Goal: Task Accomplishment & Management: Use online tool/utility

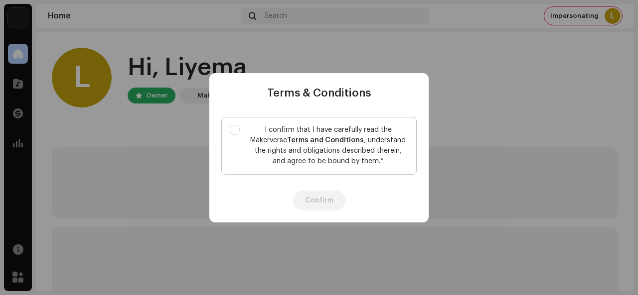
click at [237, 140] on label "I confirm that I have carefully read the Makerverse Terms and Conditions , unde…" at bounding box center [318, 146] width 195 height 58
click at [237, 135] on input "I confirm that I have carefully read the Makerverse Terms and Conditions , unde…" at bounding box center [235, 130] width 10 height 10
checkbox input "true"
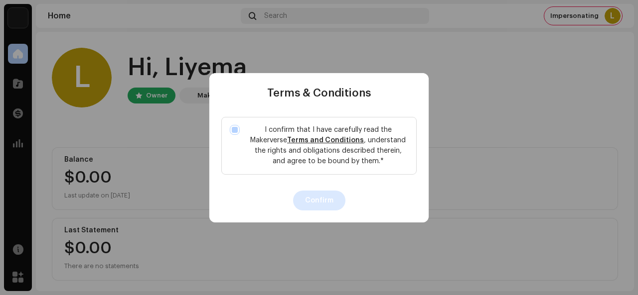
click at [310, 205] on button "Confirm" at bounding box center [319, 201] width 52 height 20
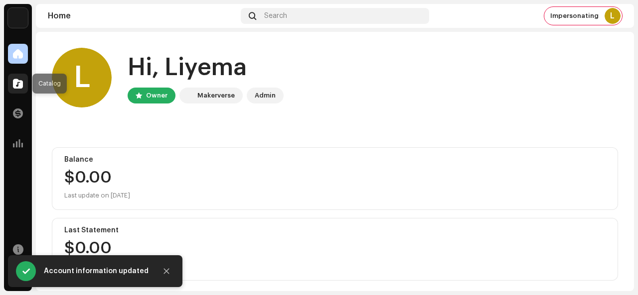
click at [18, 93] on div at bounding box center [18, 84] width 20 height 20
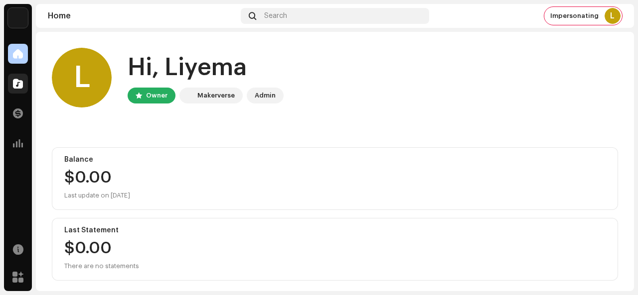
click at [18, 93] on div at bounding box center [18, 84] width 20 height 20
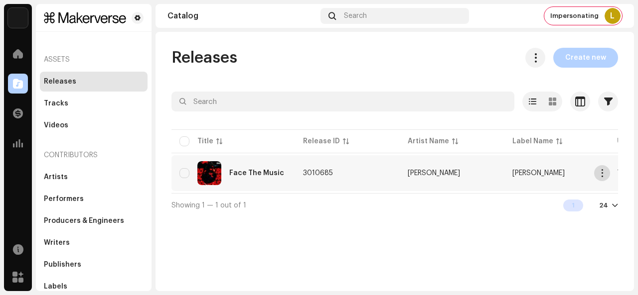
click at [604, 174] on span "button" at bounding box center [601, 173] width 7 height 8
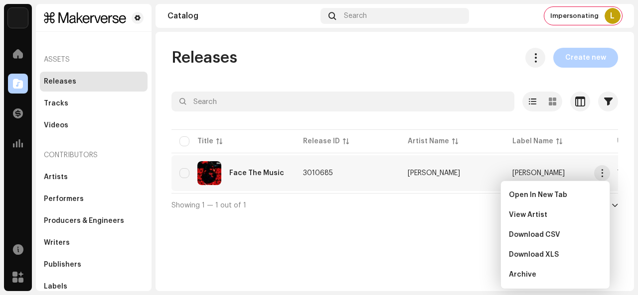
click at [355, 177] on td "3010685" at bounding box center [347, 173] width 105 height 36
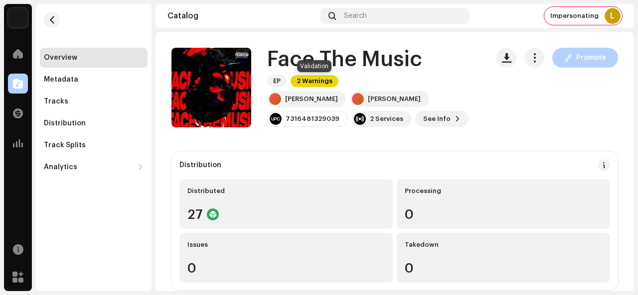
click at [308, 82] on span "2 Warnings" at bounding box center [315, 81] width 48 height 12
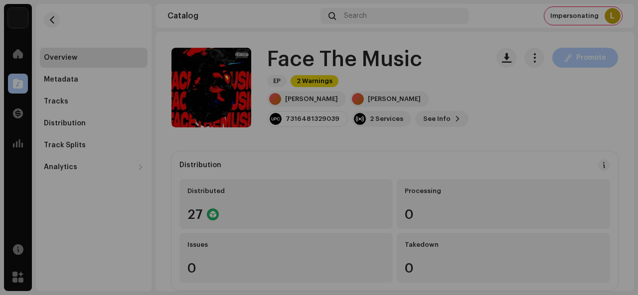
click at [502, 109] on div "Warnings Please review these warnings to see if you need to fix anything and/or…" at bounding box center [319, 147] width 638 height 295
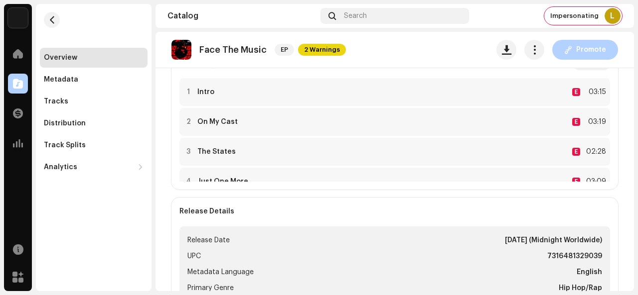
scroll to position [218, 0]
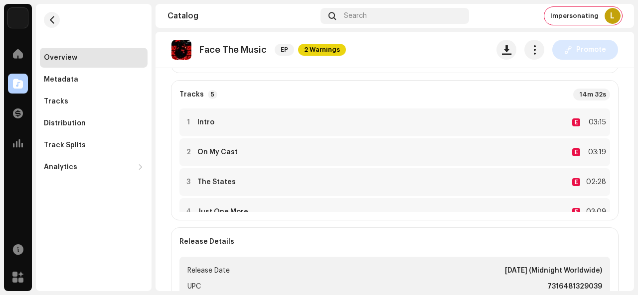
click at [582, 53] on span "Promote" at bounding box center [591, 50] width 30 height 20
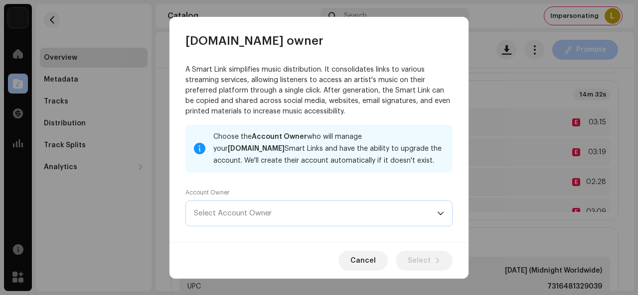
click at [362, 216] on span "Select Account Owner" at bounding box center [315, 213] width 243 height 25
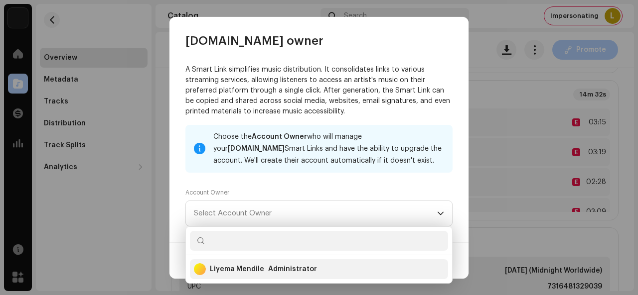
click at [330, 267] on div "Liyema Mendile Administrator" at bounding box center [319, 270] width 250 height 24
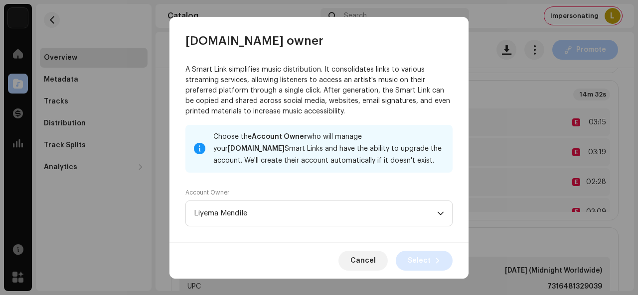
click at [418, 261] on span "Select" at bounding box center [419, 261] width 23 height 20
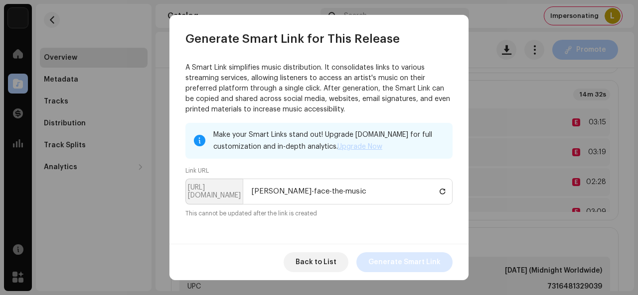
click at [394, 264] on span "Generate Smart Link" at bounding box center [404, 263] width 72 height 20
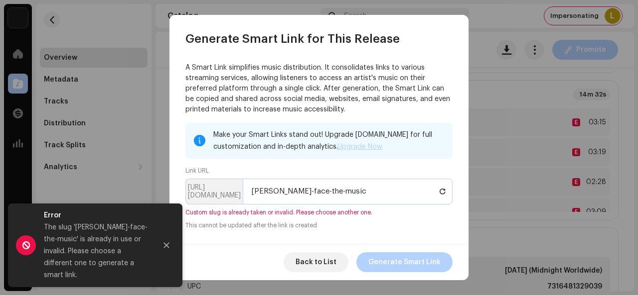
click at [345, 200] on input "[PERSON_NAME]-face-the-music" at bounding box center [348, 192] width 210 height 26
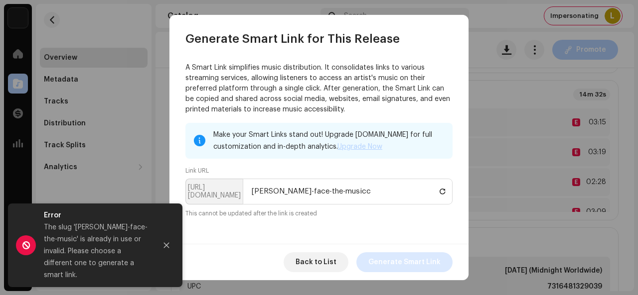
click at [400, 257] on span "Generate Smart Link" at bounding box center [404, 263] width 72 height 20
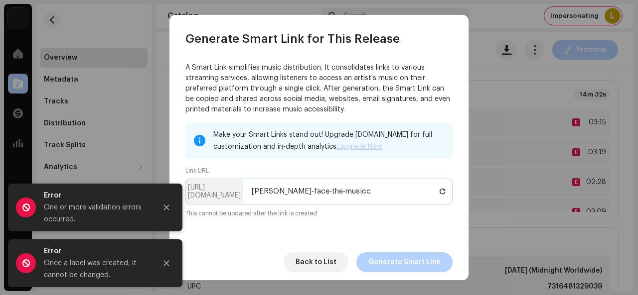
click at [342, 190] on input "[PERSON_NAME]-face-the-musicc" at bounding box center [348, 192] width 210 height 26
click at [394, 262] on span "Generate Smart Link" at bounding box center [404, 263] width 72 height 20
click at [352, 194] on input "[PERSON_NAME]-face-the-musiccc" at bounding box center [348, 192] width 210 height 26
click at [302, 193] on input "[PERSON_NAME]-face-the-music" at bounding box center [348, 192] width 210 height 26
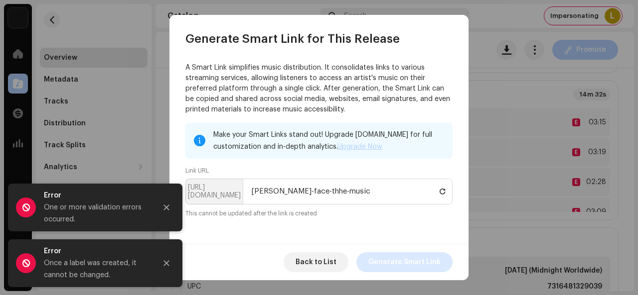
click at [387, 266] on span "Generate Smart Link" at bounding box center [404, 263] width 72 height 20
click at [303, 191] on input "[PERSON_NAME]-face-thhe-music" at bounding box center [348, 192] width 210 height 26
click at [286, 191] on input "[PERSON_NAME]-face-the-music" at bounding box center [348, 192] width 210 height 26
click at [401, 264] on span "Generate Smart Link" at bounding box center [404, 263] width 72 height 20
click at [289, 192] on input "[PERSON_NAME]-facce-the-music" at bounding box center [348, 192] width 210 height 26
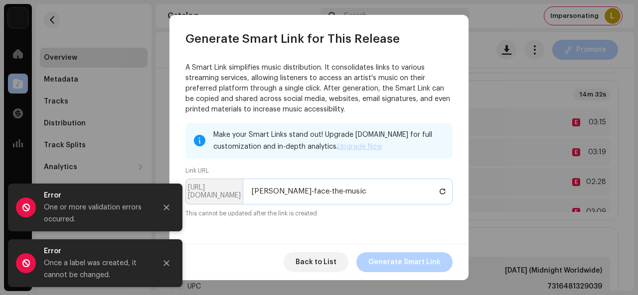
click at [269, 192] on input "[PERSON_NAME]-face-the-music" at bounding box center [348, 192] width 210 height 26
click at [271, 191] on input "[PERSON_NAME]-face-the-music" at bounding box center [348, 192] width 210 height 26
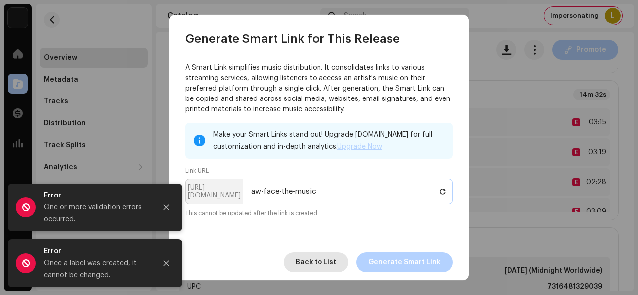
type input "aw-face-the-music"
click at [309, 263] on span "Back to List" at bounding box center [315, 263] width 41 height 20
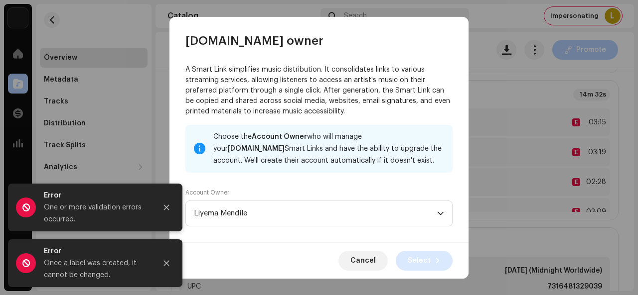
click at [427, 267] on span "Select" at bounding box center [419, 261] width 23 height 20
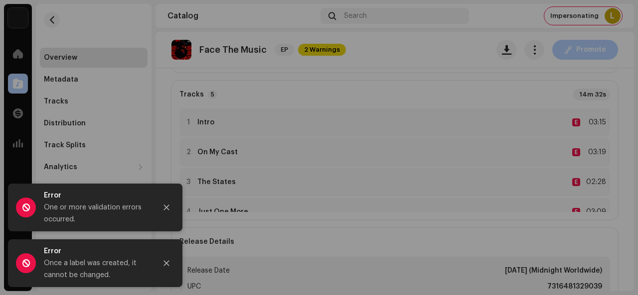
click at [489, 113] on div "Generate Smart Link for This Release A Smart Link simplifies music distribution…" at bounding box center [319, 147] width 638 height 295
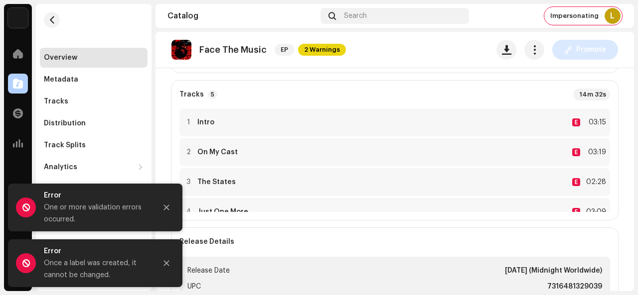
click at [564, 55] on button "Promote" at bounding box center [585, 50] width 66 height 20
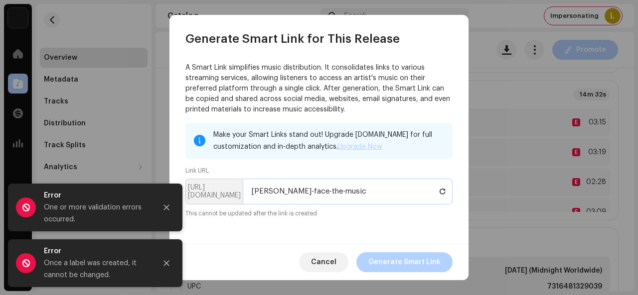
click at [282, 194] on input "[PERSON_NAME]-face-the-music" at bounding box center [348, 192] width 210 height 26
type input "[PERSON_NAME]-faace-the-music"
click at [386, 254] on span "Generate Smart Link" at bounding box center [404, 263] width 72 height 20
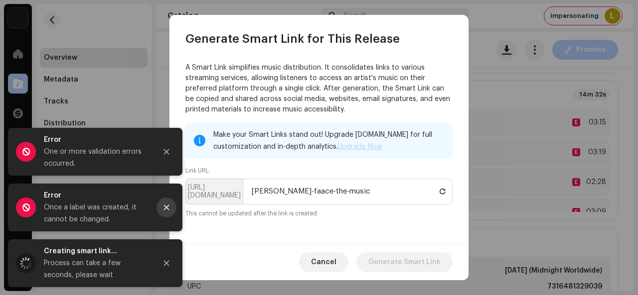
click at [168, 204] on icon "Close" at bounding box center [166, 207] width 7 height 7
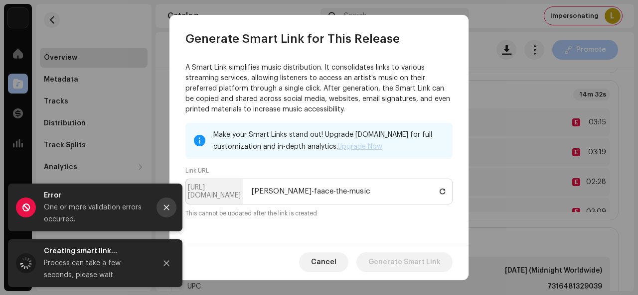
click at [167, 212] on button "Close" at bounding box center [166, 208] width 20 height 20
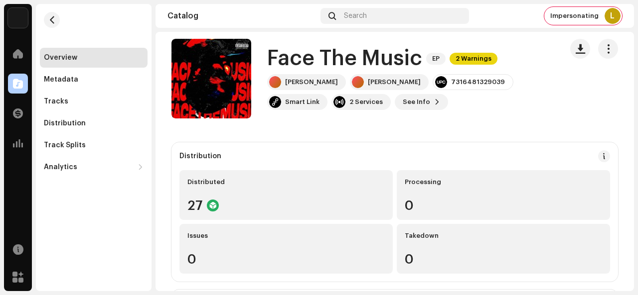
scroll to position [0, 0]
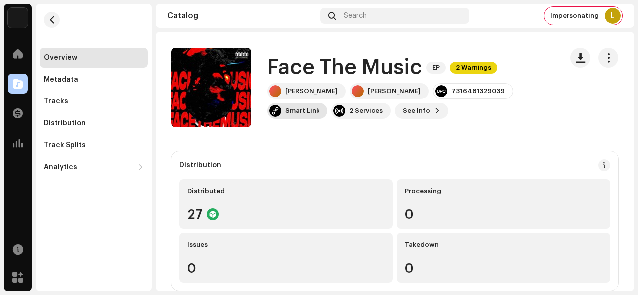
click at [319, 107] on div "Smart Link" at bounding box center [302, 111] width 34 height 8
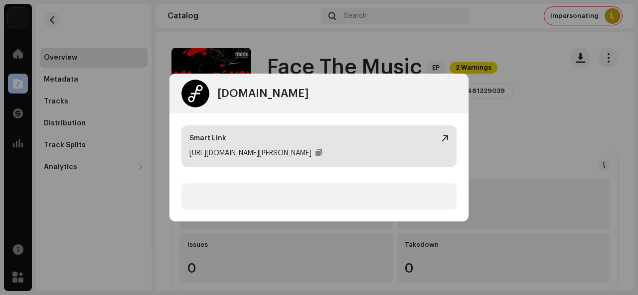
click at [403, 158] on div "[URL][DOMAIN_NAME][PERSON_NAME]" at bounding box center [318, 153] width 259 height 12
click at [316, 155] on div at bounding box center [318, 153] width 6 height 8
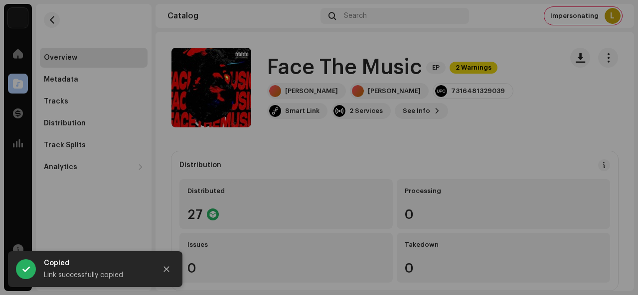
click at [542, 102] on div "[DOMAIN_NAME] Smart Link [URL][DOMAIN_NAME][PERSON_NAME]" at bounding box center [319, 147] width 638 height 295
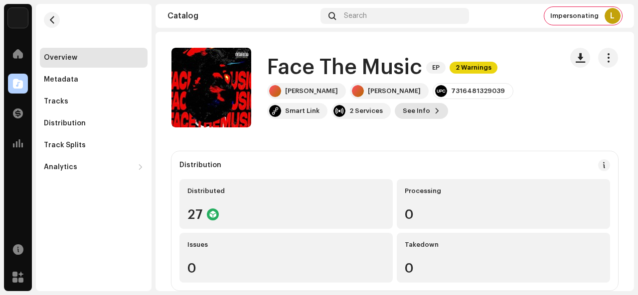
click at [403, 116] on span "See Info" at bounding box center [416, 111] width 27 height 20
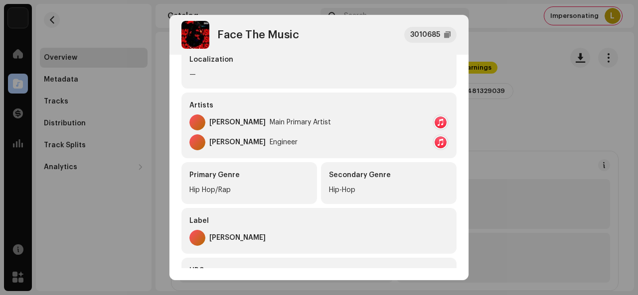
scroll to position [270, 0]
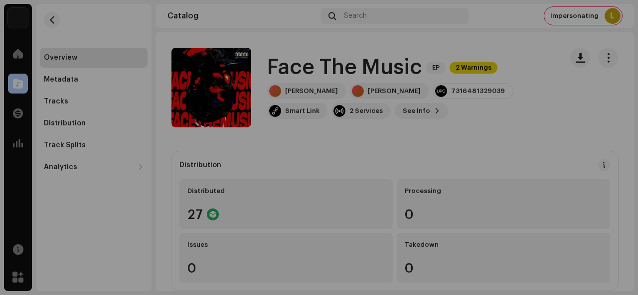
click at [518, 162] on div "Face The Music 3010685 Metadata Distribution Metadata Language English Release …" at bounding box center [319, 147] width 638 height 295
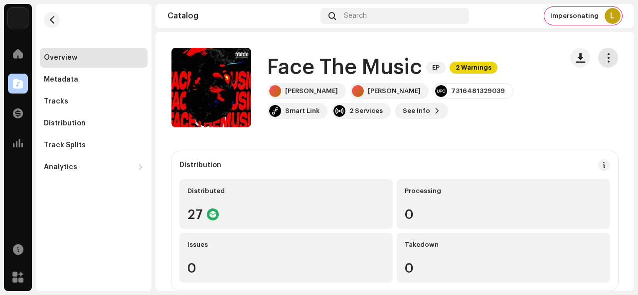
click at [605, 61] on span "button" at bounding box center [607, 58] width 9 height 8
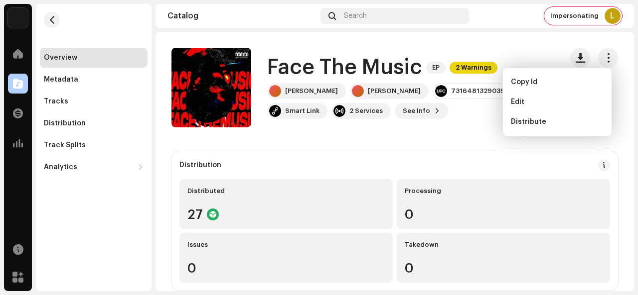
click at [444, 154] on div "Distribution Distributed 27 Processing 0 Issues 0 Takedown 0" at bounding box center [394, 221] width 446 height 140
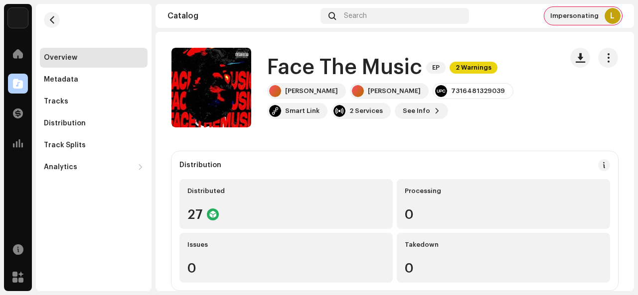
click at [569, 15] on span "Impersonating" at bounding box center [574, 16] width 48 height 8
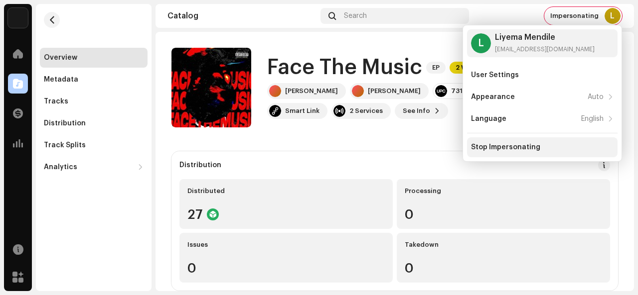
click at [492, 147] on div "Stop Impersonating" at bounding box center [505, 148] width 69 height 8
